Goal: Share content

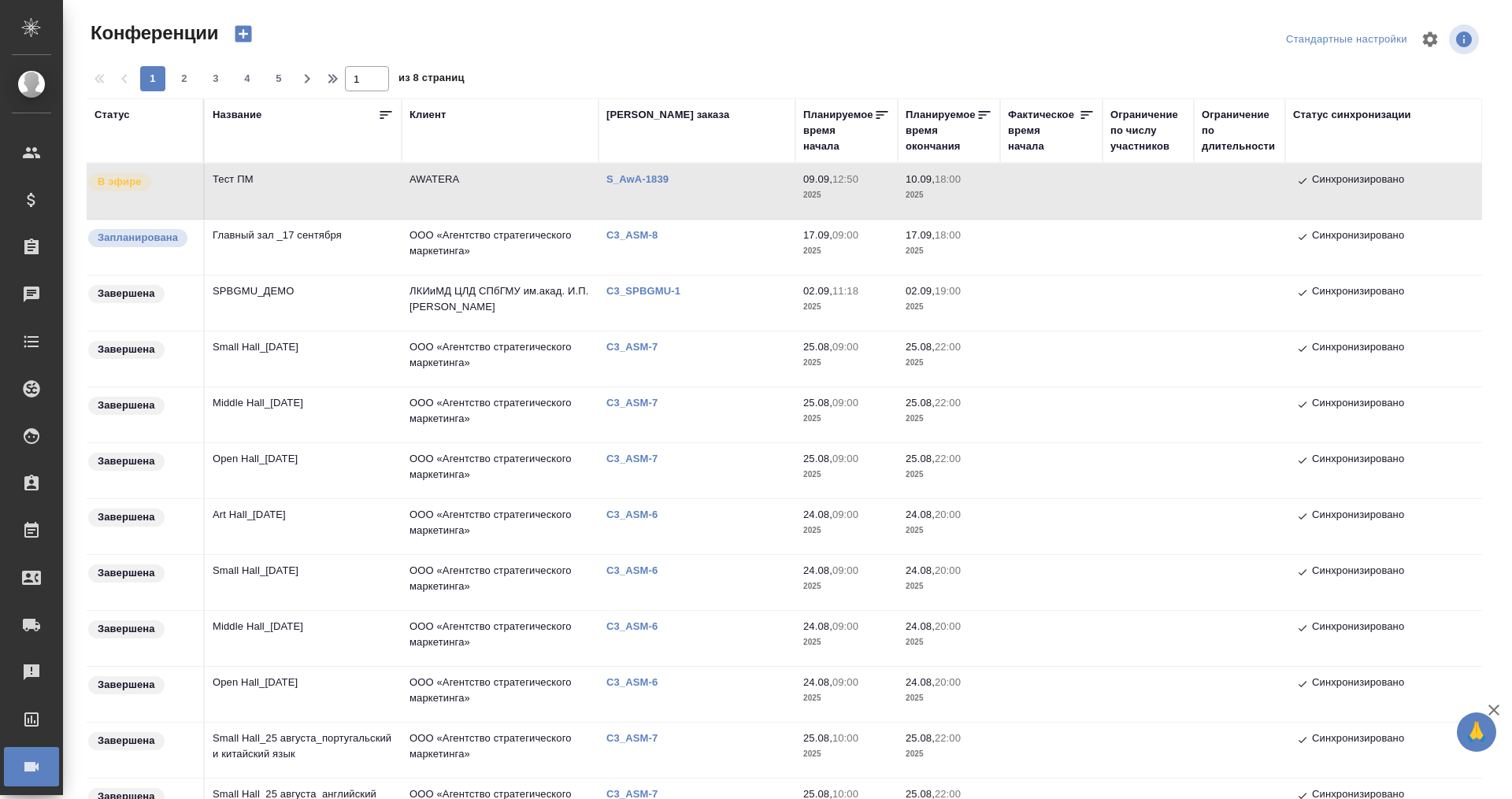
click at [444, 179] on td "AWATERA" at bounding box center [500, 191] width 196 height 55
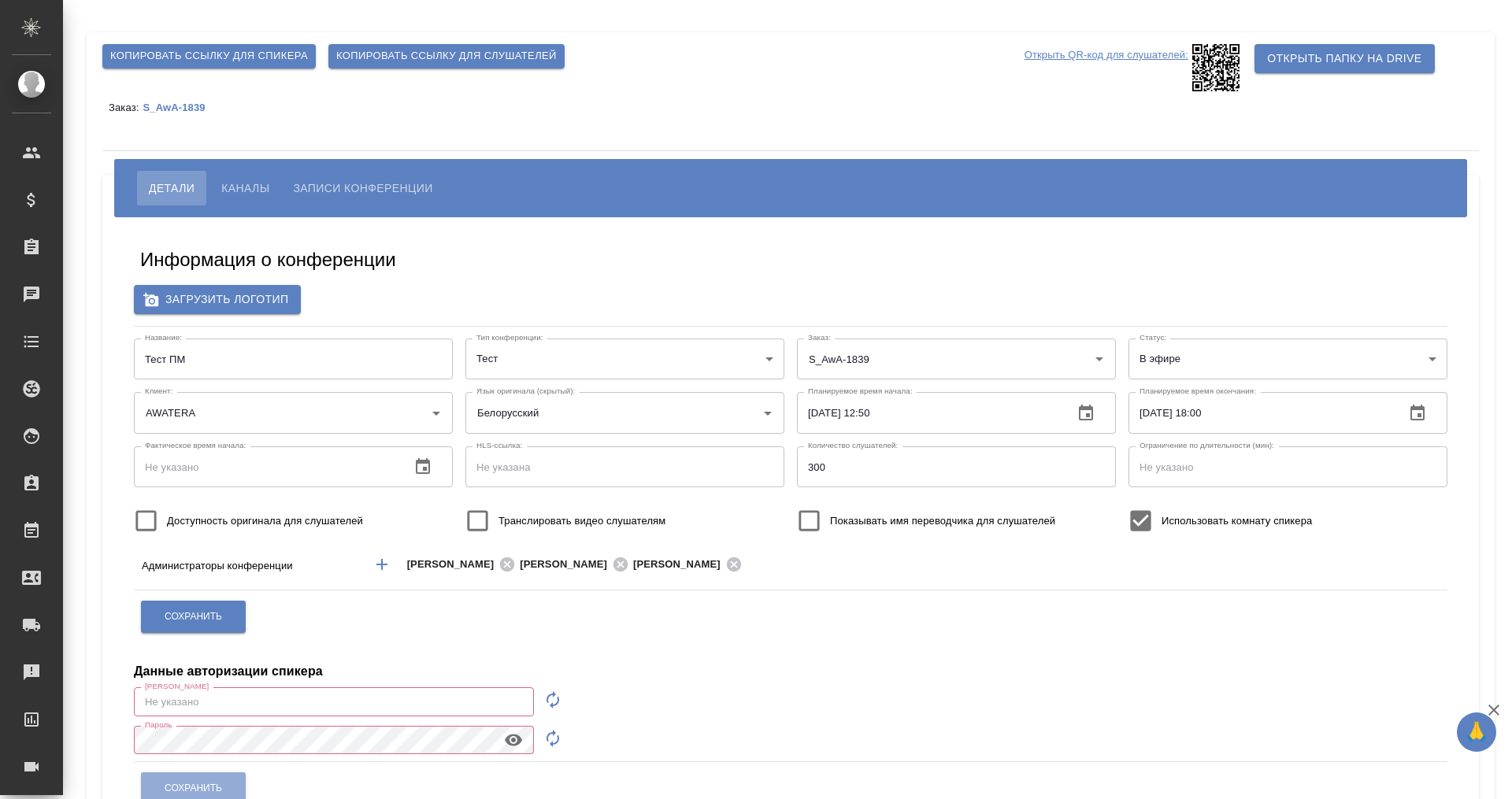
type input "m.plekhanova@awatera.com"
click at [240, 184] on span "Каналы" at bounding box center [246, 188] width 48 height 19
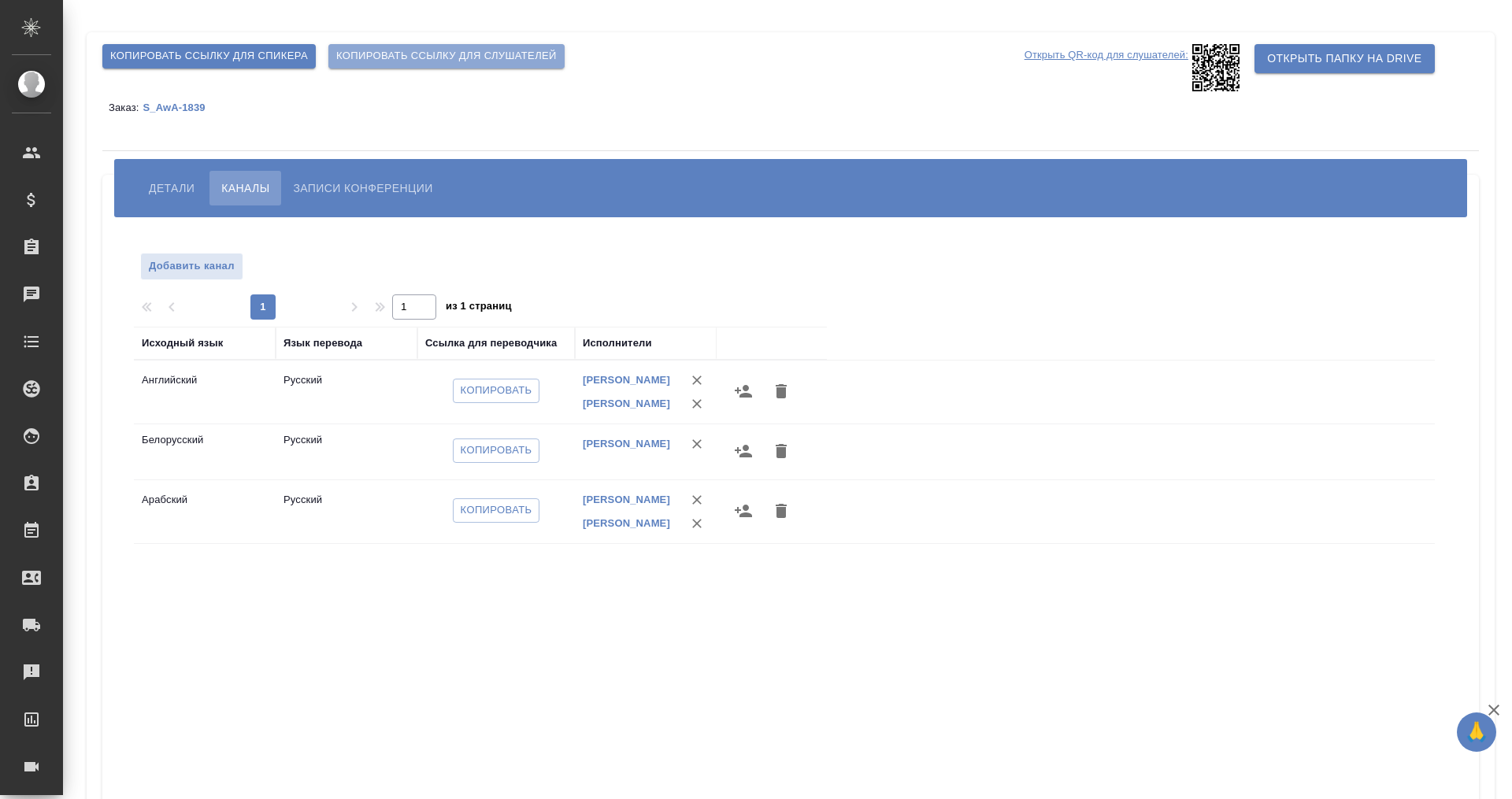
click at [431, 57] on span "Копировать ссылку для слушателей" at bounding box center [446, 57] width 221 height 18
